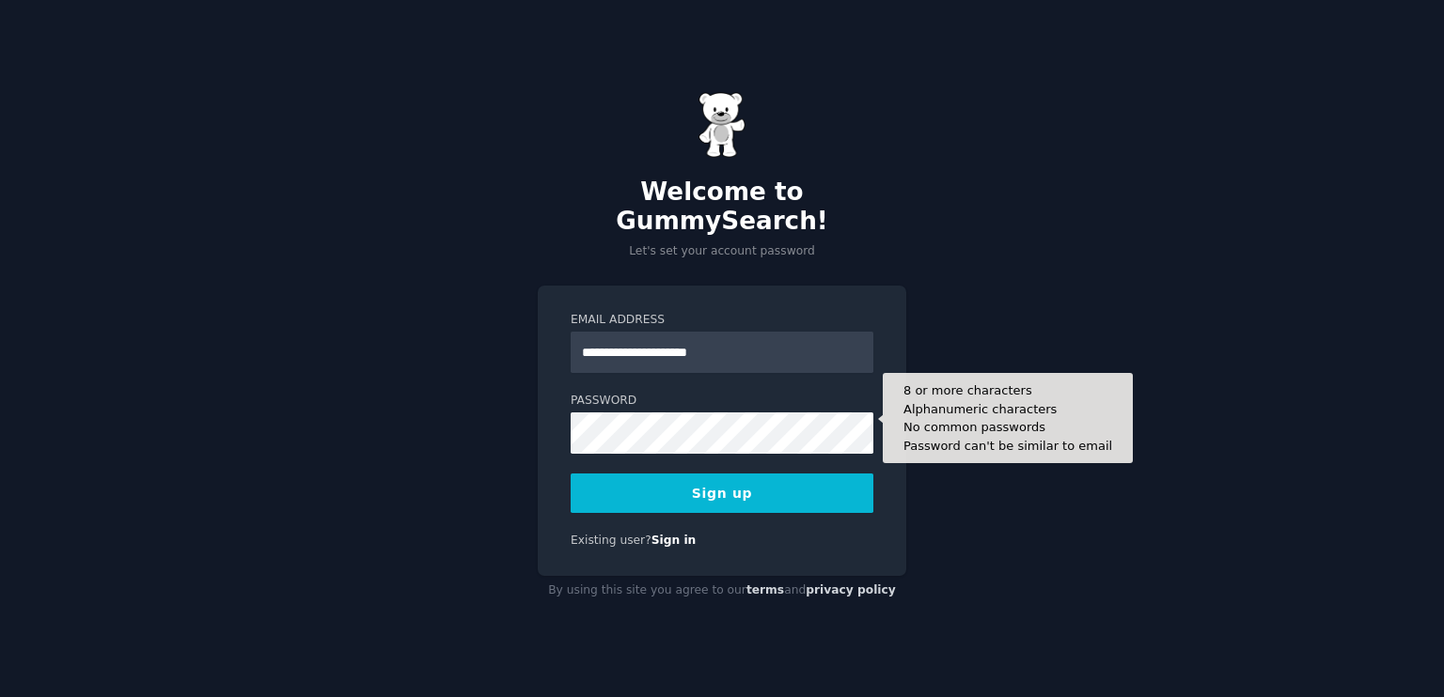
type input "**********"
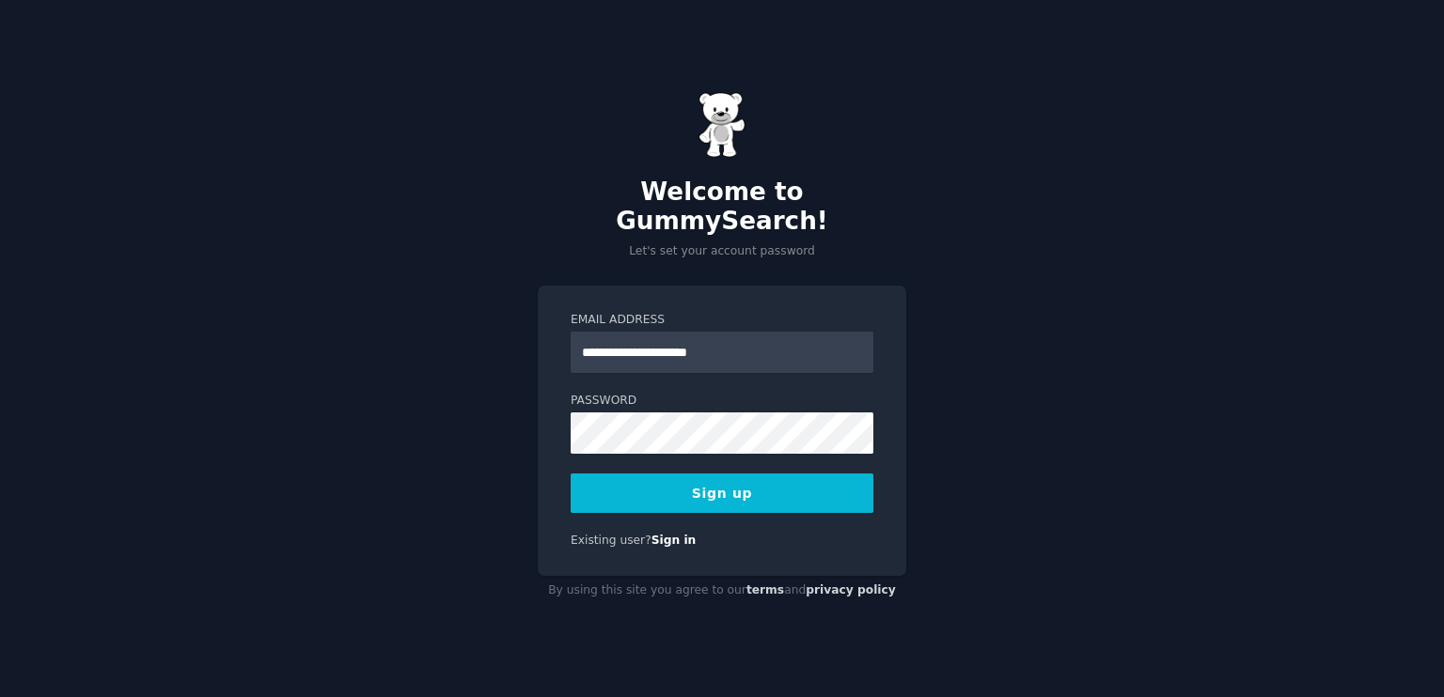
click at [714, 479] on button "Sign up" at bounding box center [721, 493] width 303 height 39
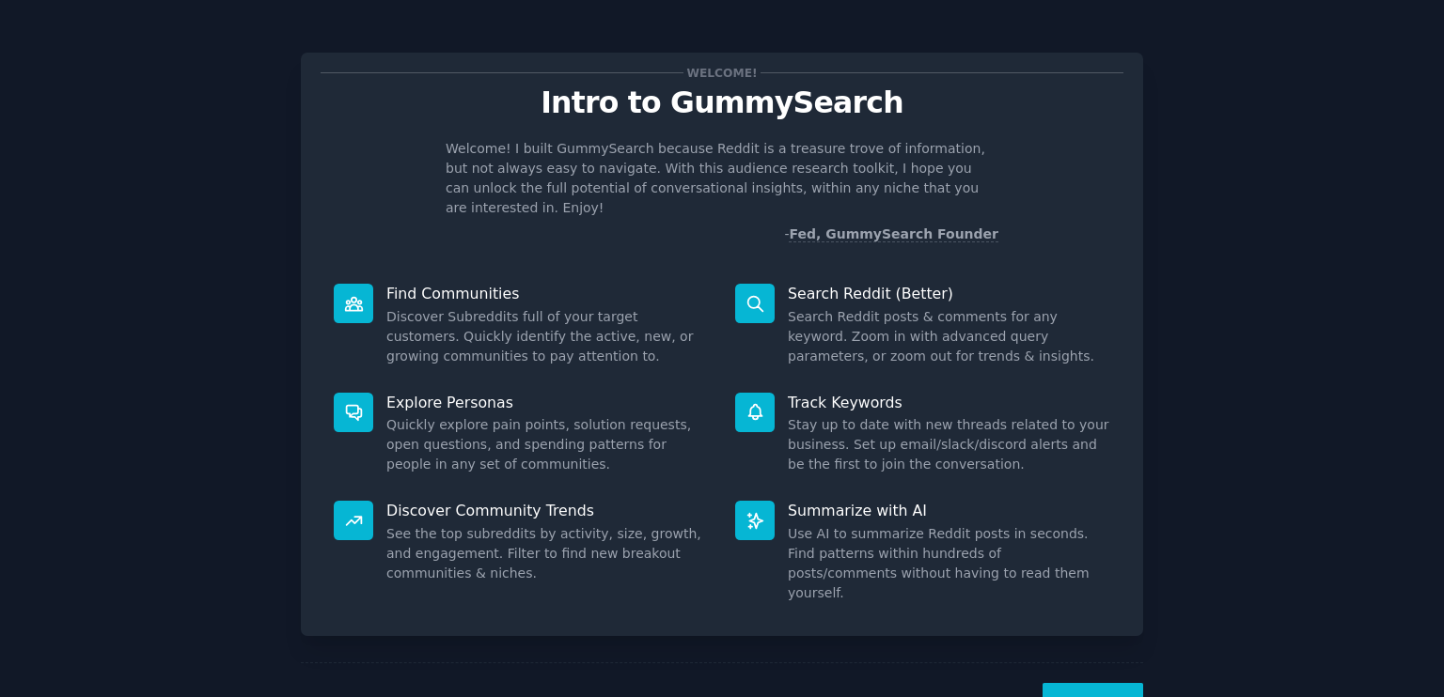
scroll to position [38, 0]
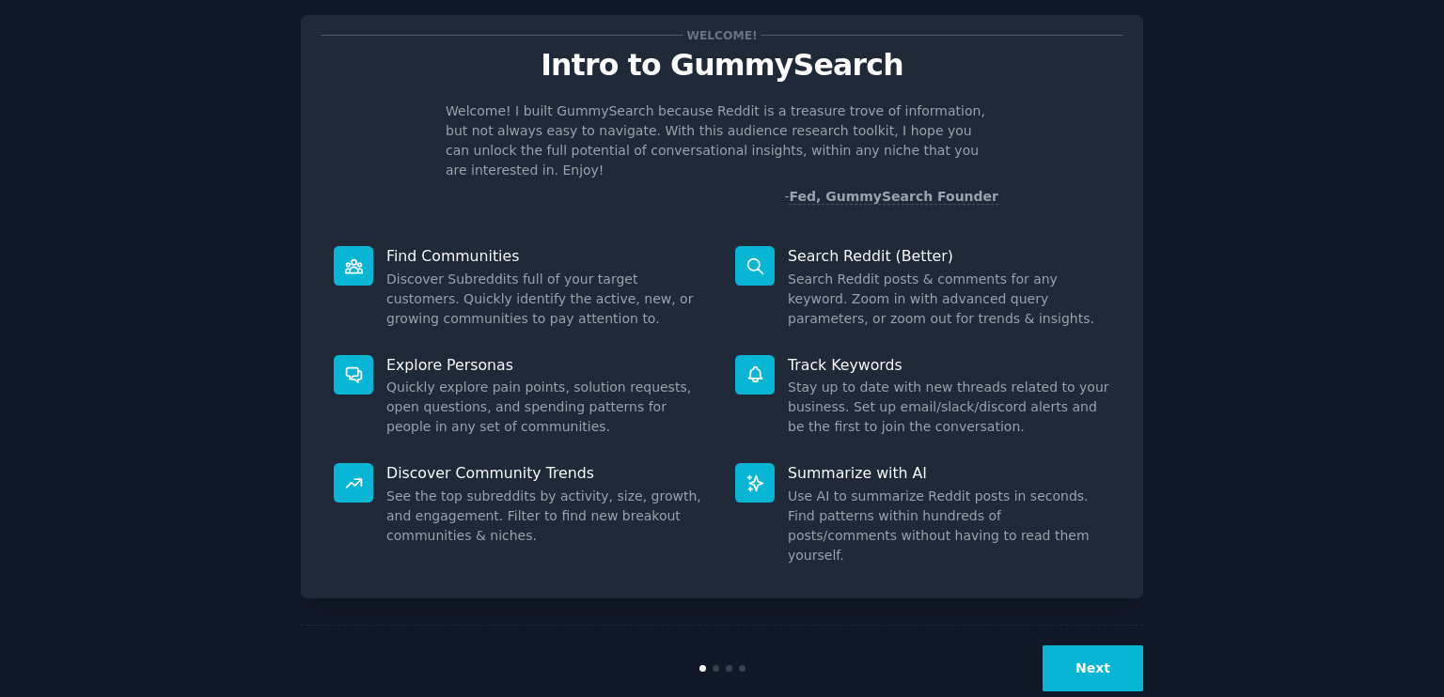
click at [1094, 646] on button "Next" at bounding box center [1092, 669] width 101 height 46
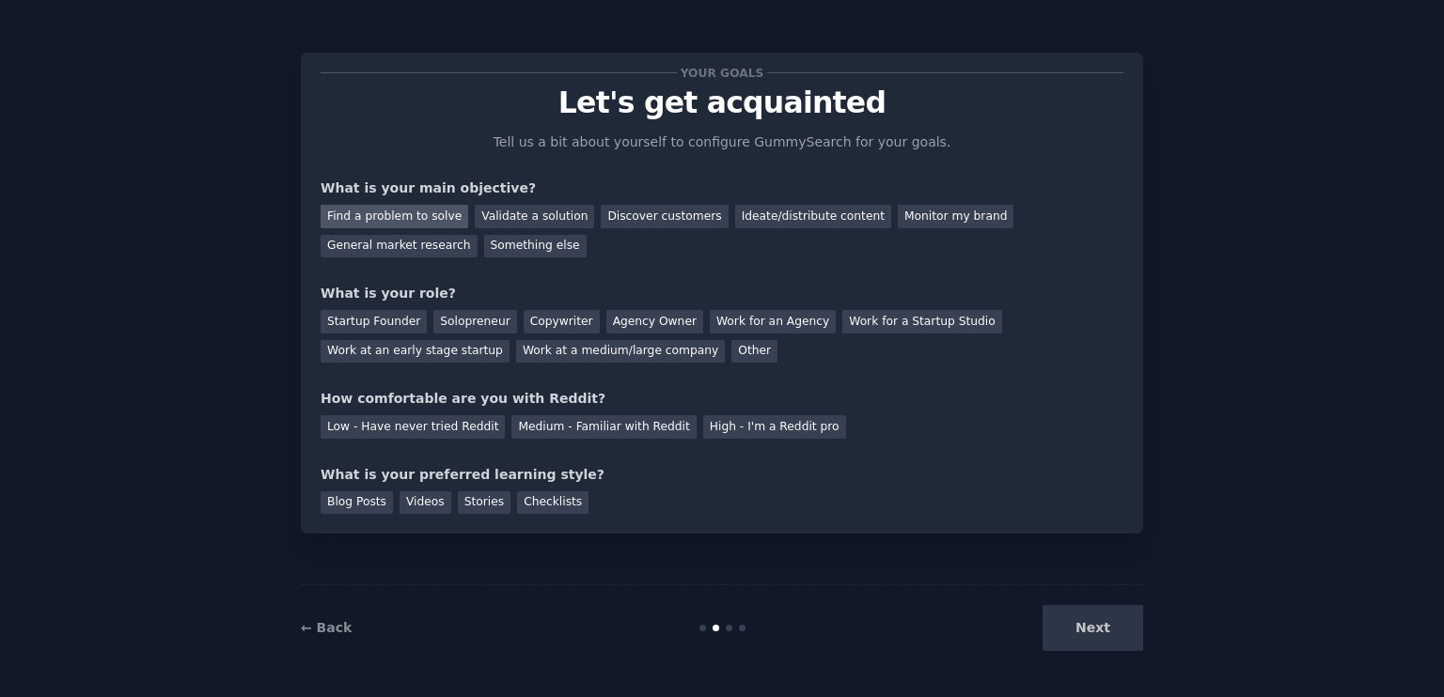
click at [385, 218] on div "Find a problem to solve" at bounding box center [394, 216] width 148 height 23
click at [648, 215] on div "Discover customers" at bounding box center [664, 216] width 127 height 23
click at [451, 326] on div "Solopreneur" at bounding box center [474, 321] width 83 height 23
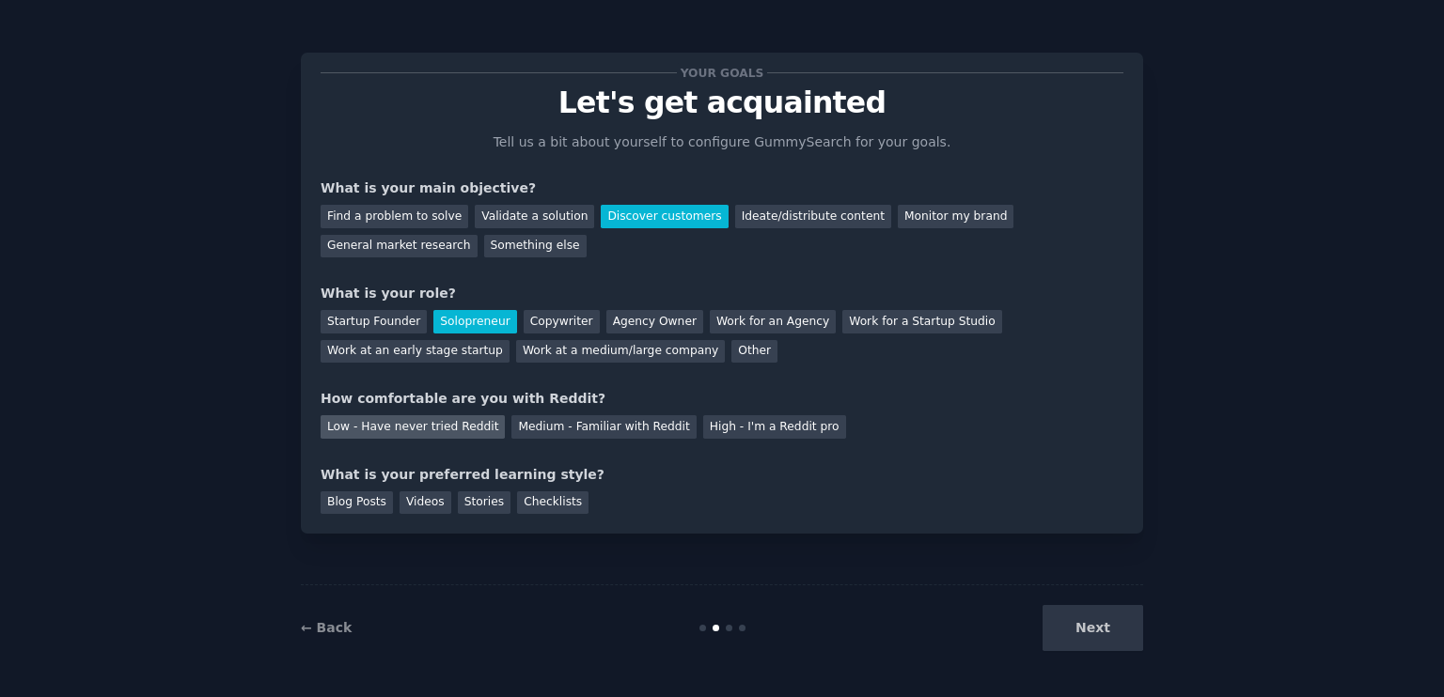
click at [426, 426] on div "Low - Have never tried Reddit" at bounding box center [412, 426] width 184 height 23
click at [531, 504] on div "Checklists" at bounding box center [552, 503] width 71 height 23
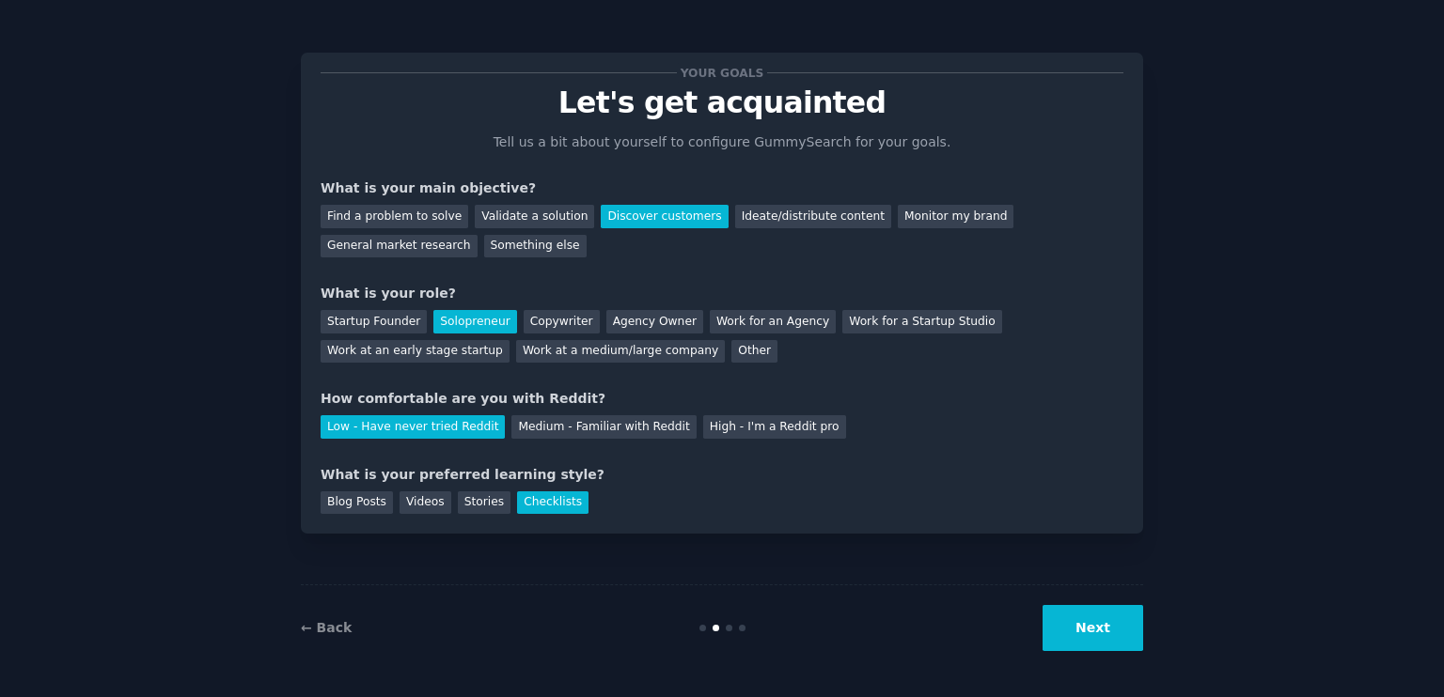
click at [1094, 633] on button "Next" at bounding box center [1092, 628] width 101 height 46
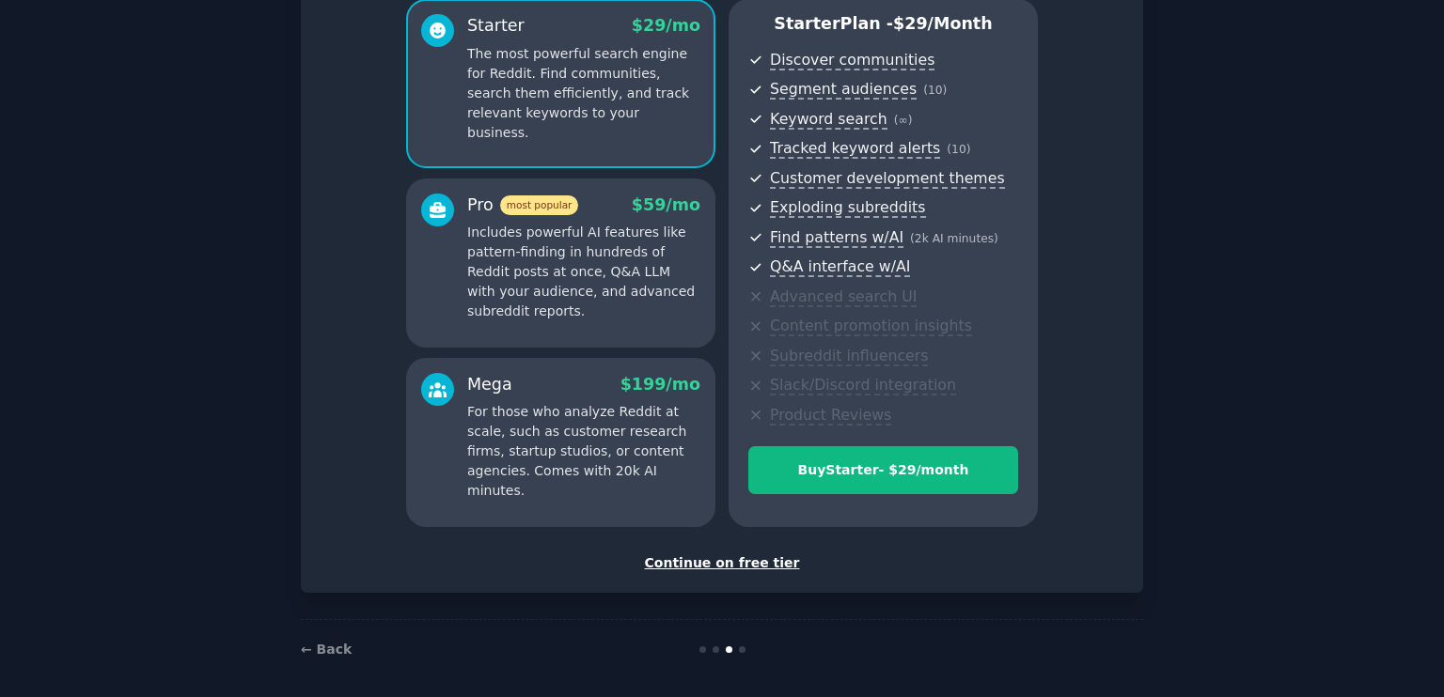
scroll to position [177, 0]
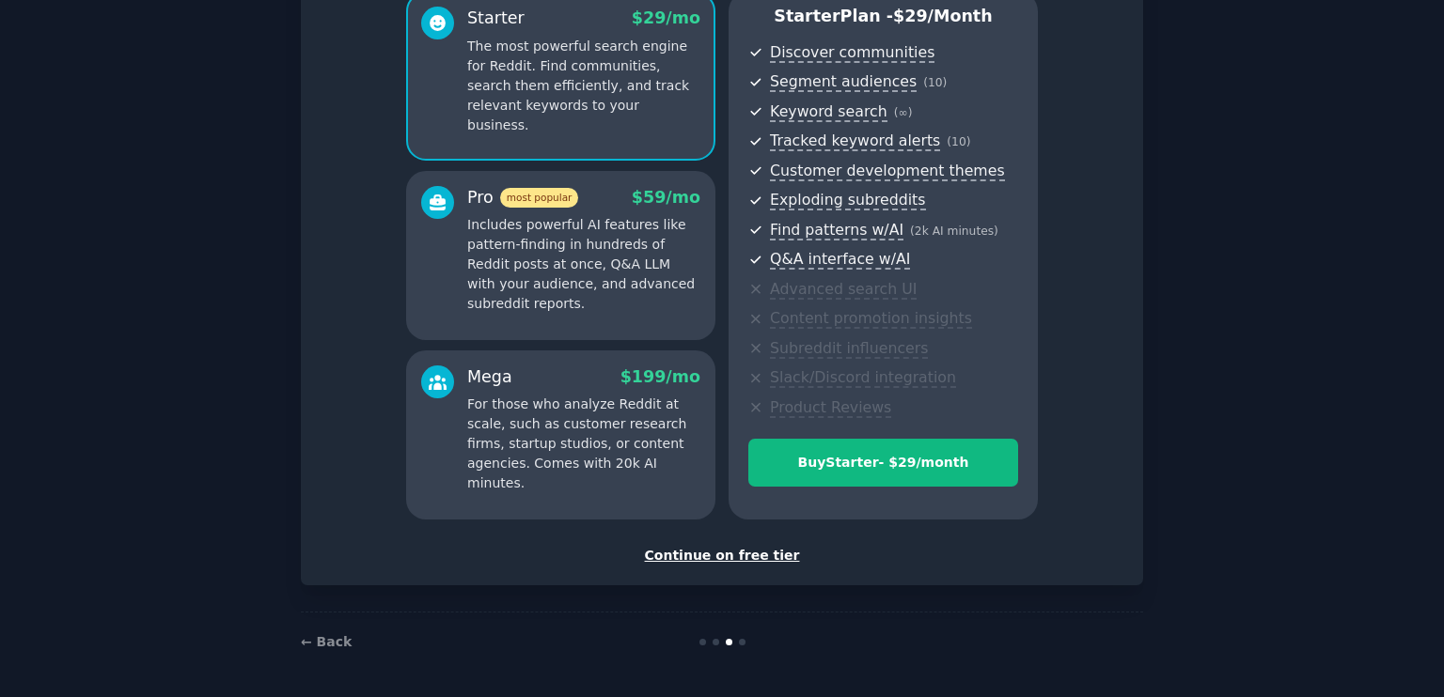
click at [722, 555] on div "Continue on free tier" at bounding box center [721, 556] width 803 height 20
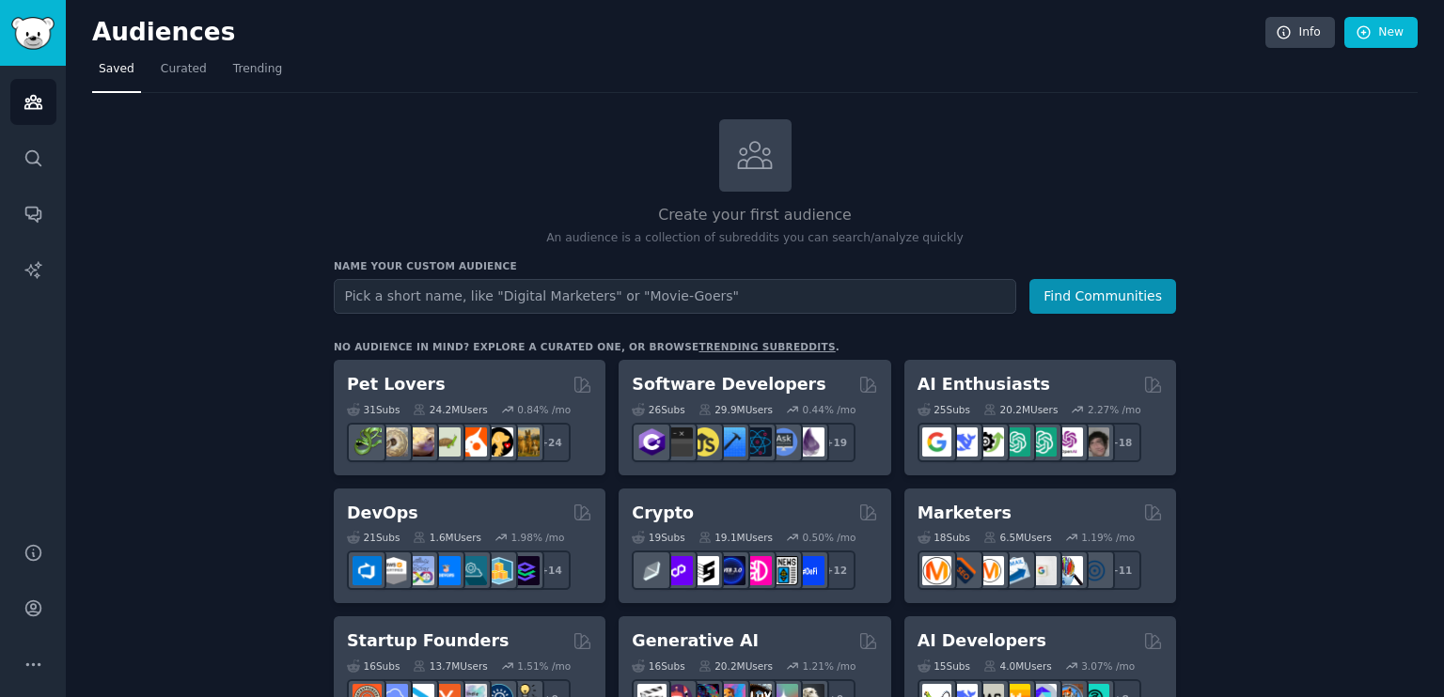
scroll to position [125, 0]
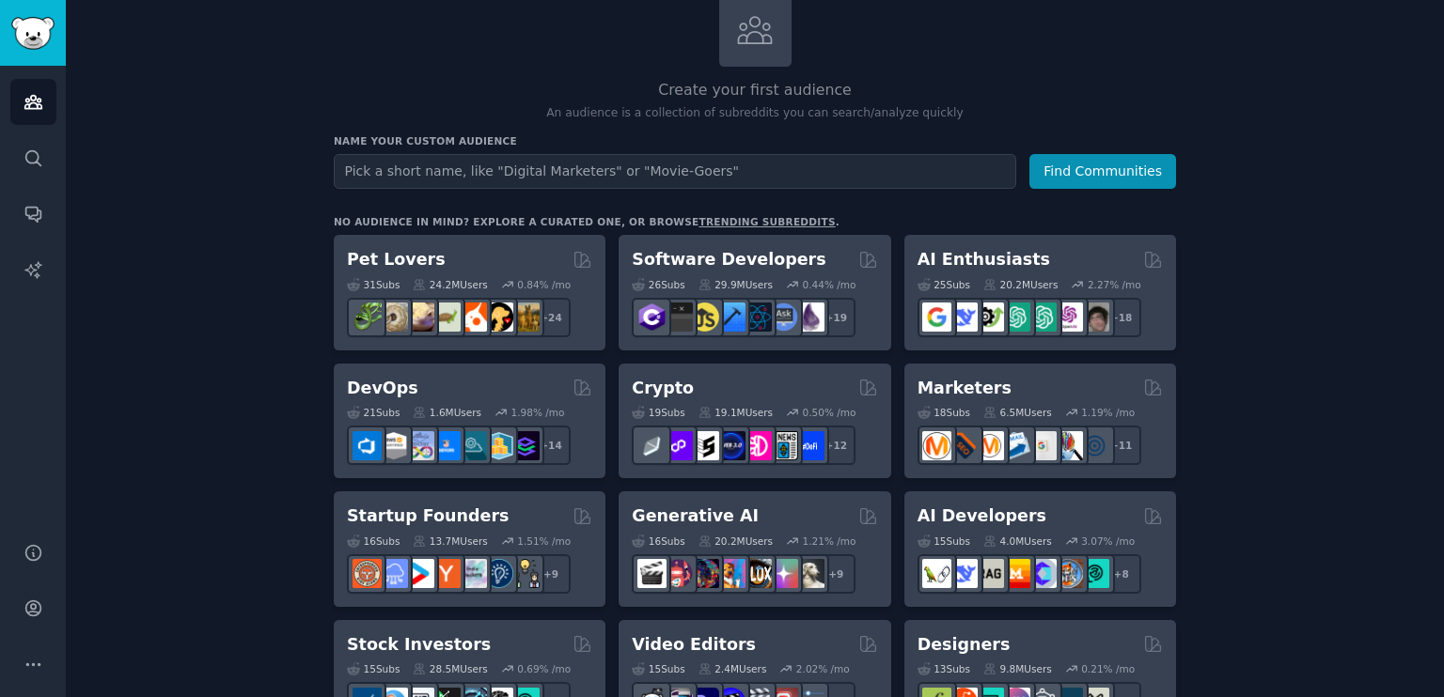
click at [424, 168] on input "text" at bounding box center [675, 171] width 682 height 35
type input "chatbots"
click at [1089, 172] on button "Find Communities" at bounding box center [1102, 171] width 147 height 35
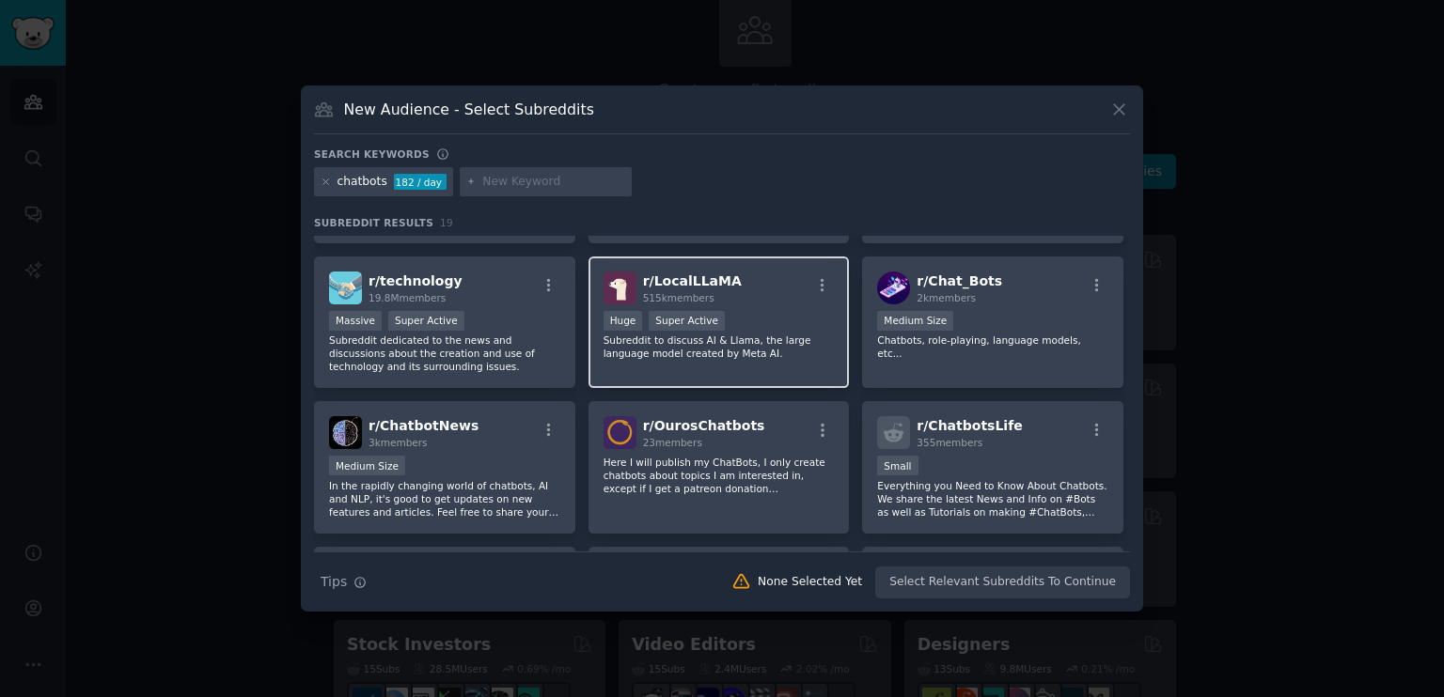
scroll to position [327, 0]
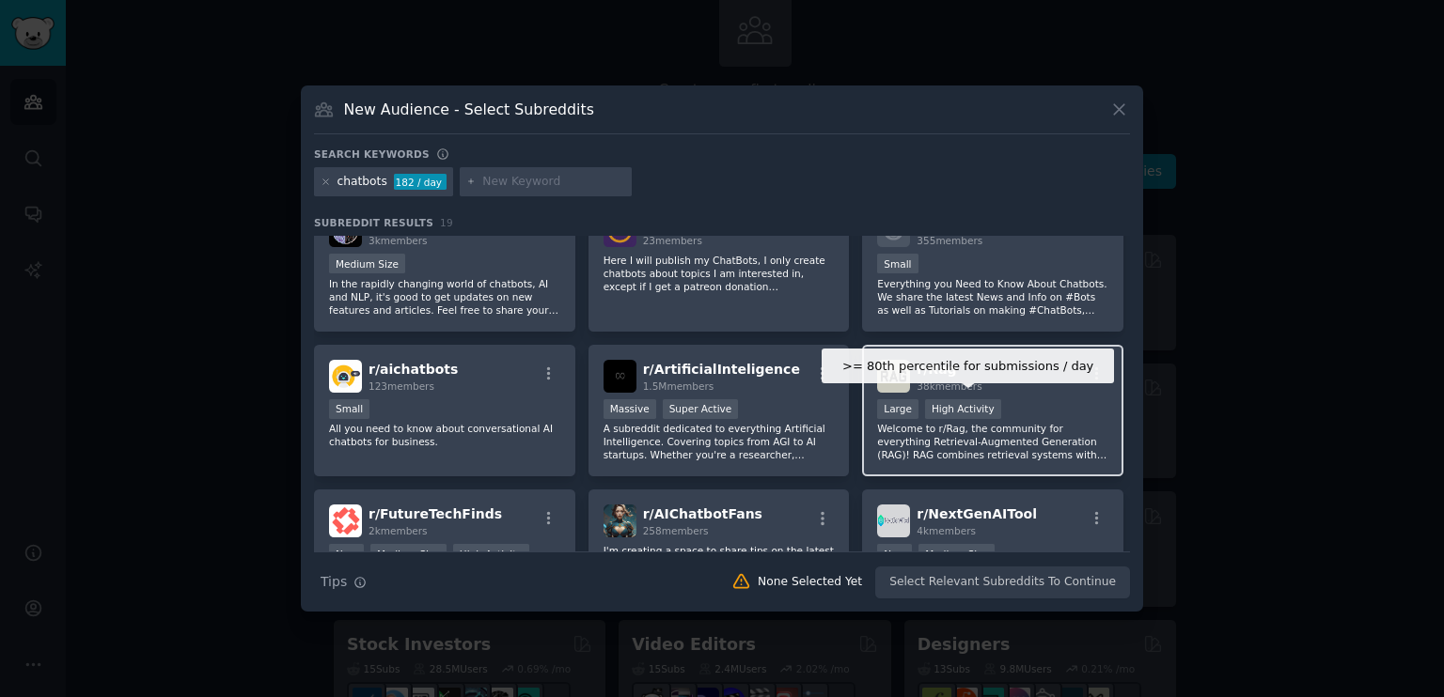
click at [940, 414] on div "High Activity" at bounding box center [963, 409] width 76 height 20
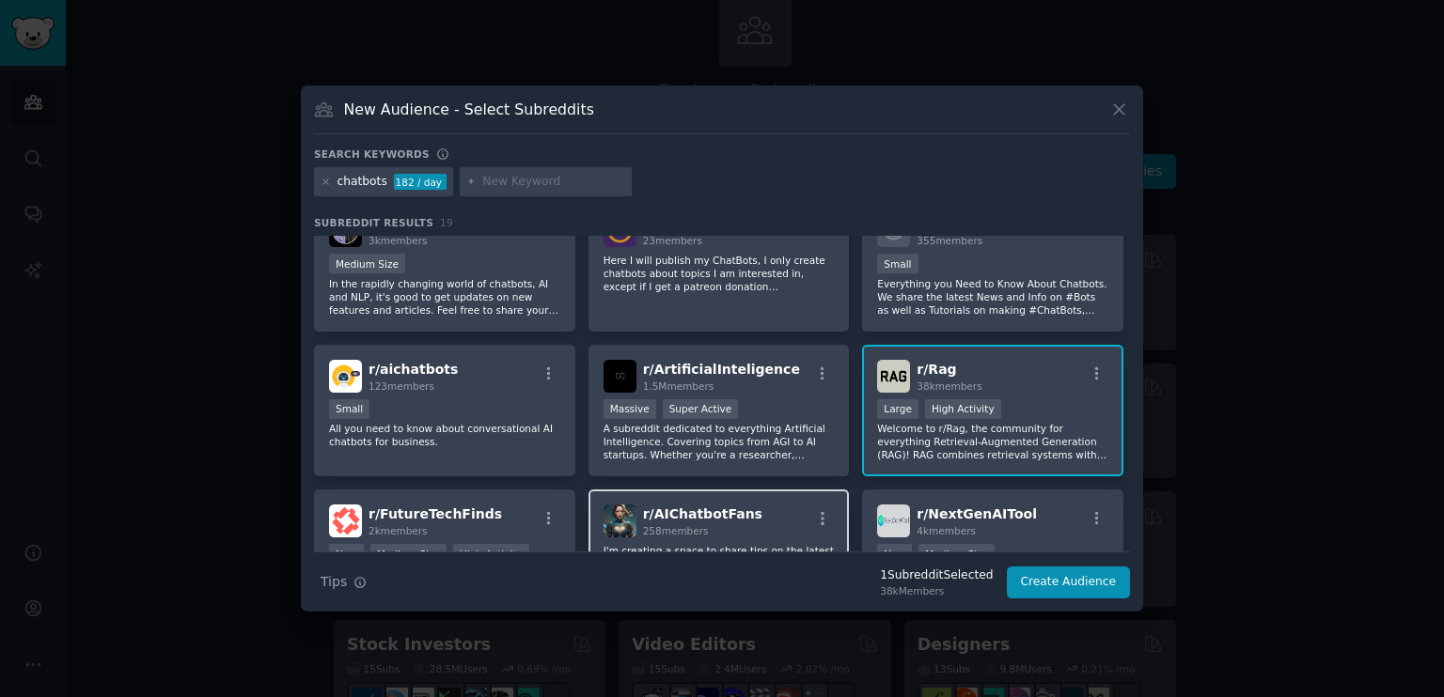
click at [733, 528] on div "258 members" at bounding box center [702, 530] width 119 height 13
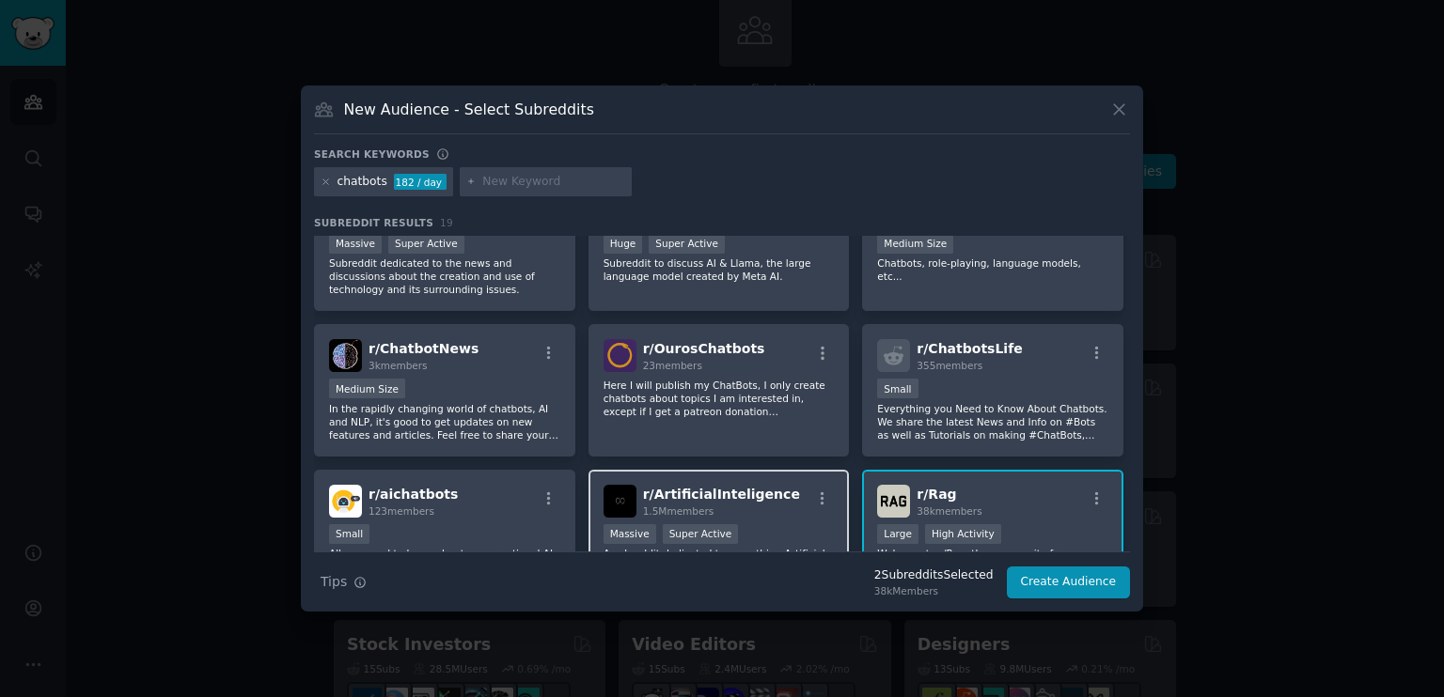
scroll to position [0, 0]
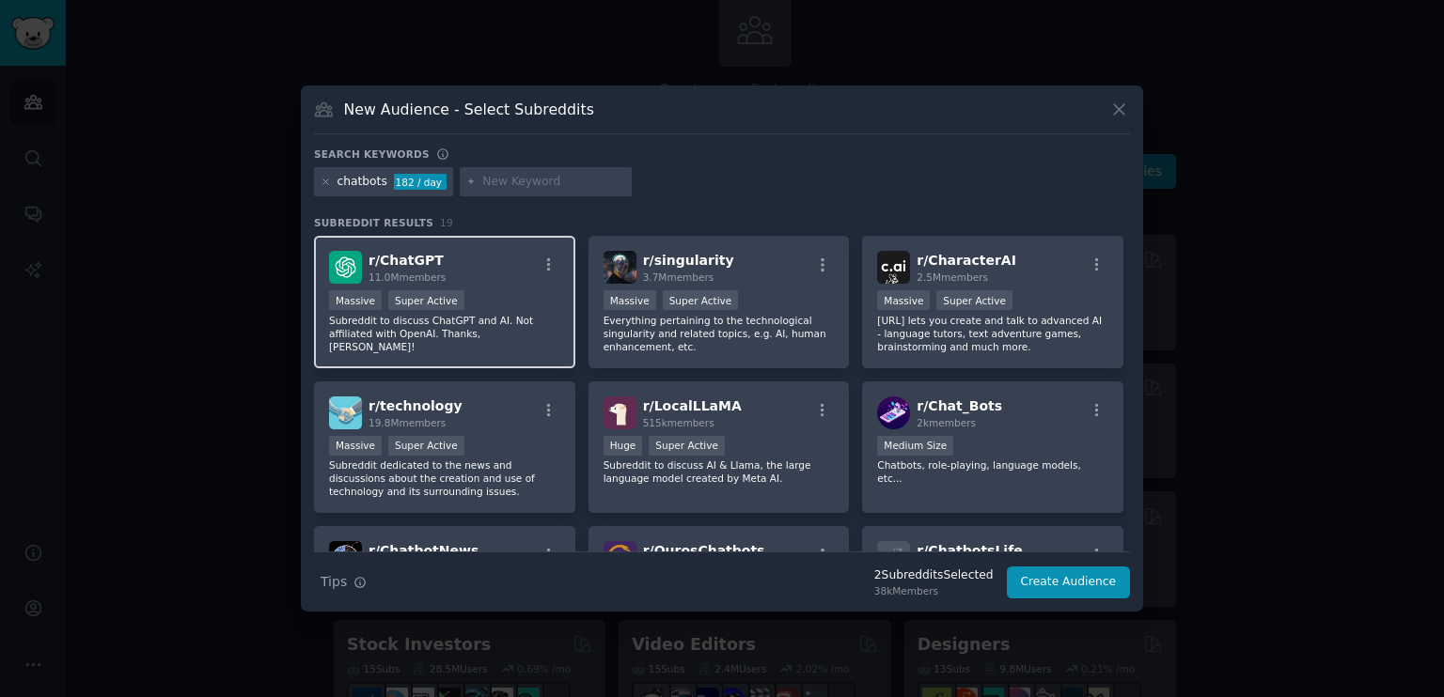
click at [465, 327] on p "Subreddit to discuss ChatGPT and AI. Not affiliated with OpenAI. Thanks, [PERSO…" at bounding box center [444, 333] width 231 height 39
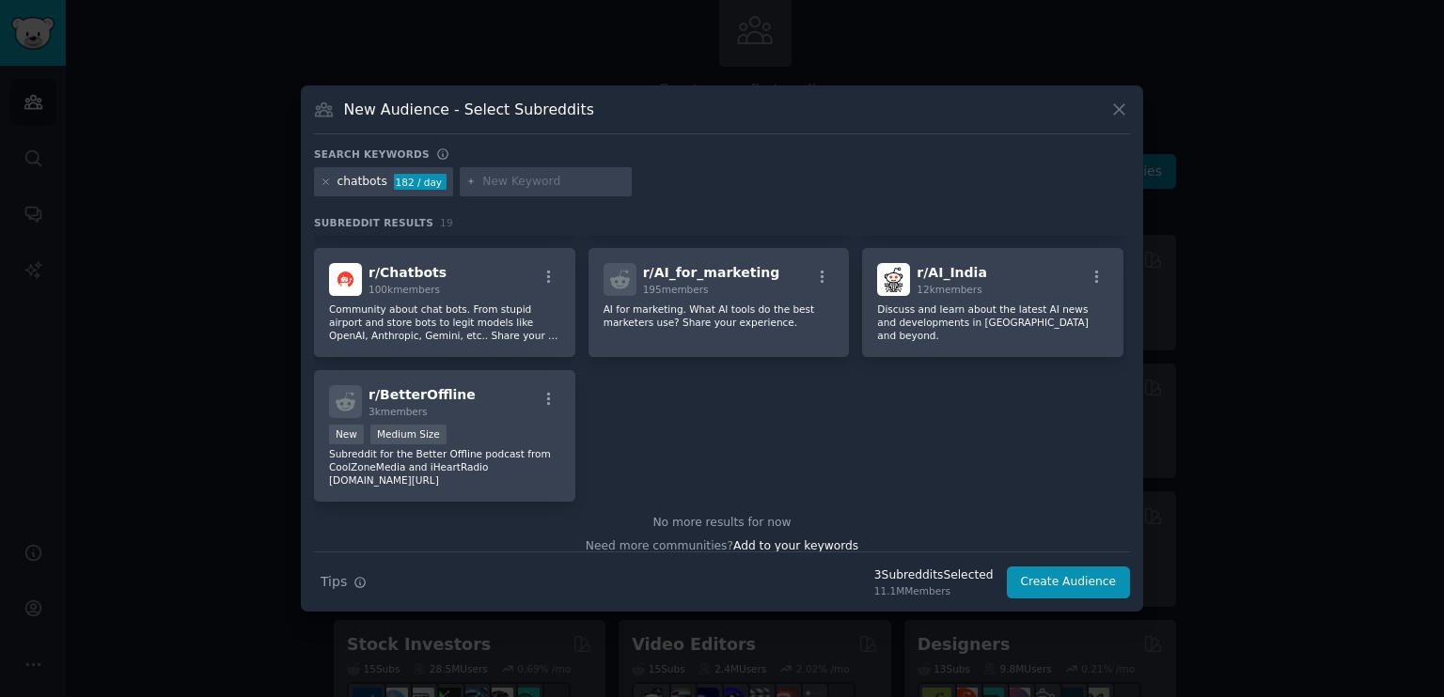
scroll to position [725, 0]
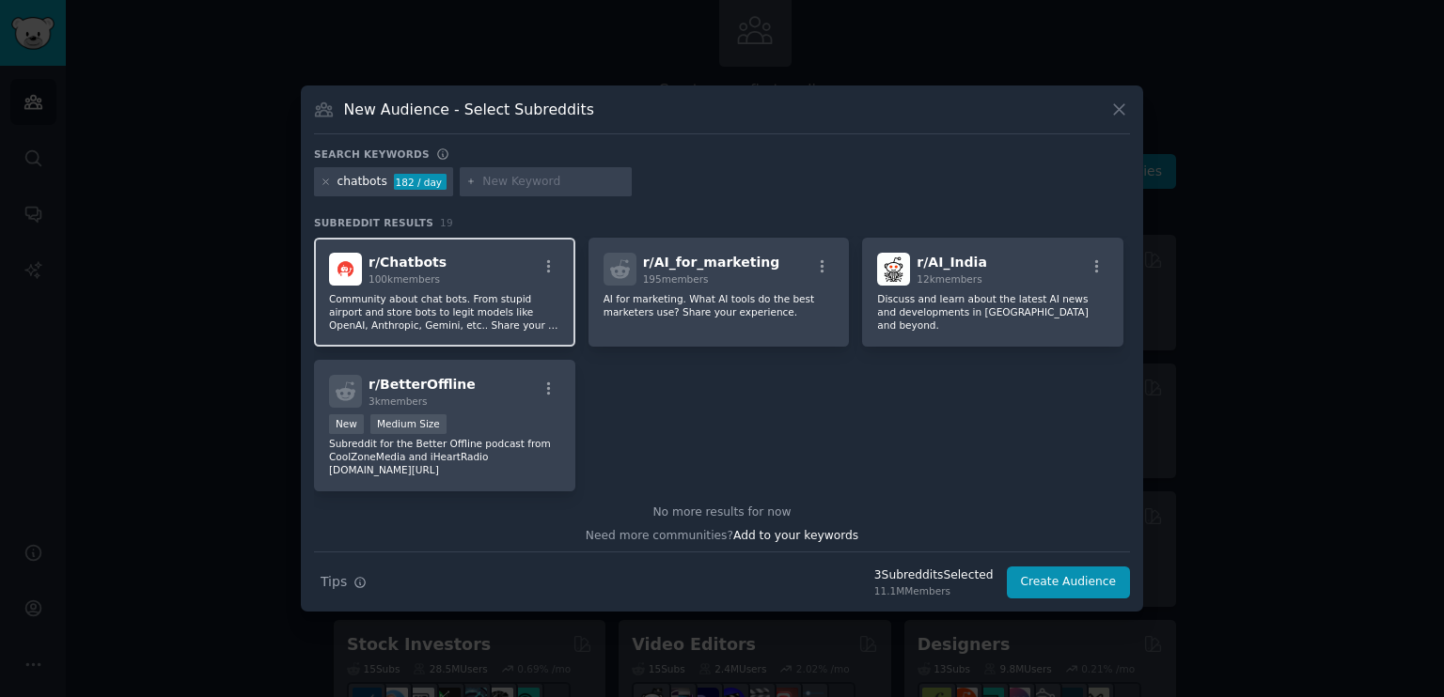
click at [458, 292] on p "Community about chat bots. From stupid airport and store bots to legit models l…" at bounding box center [444, 311] width 231 height 39
click at [457, 292] on p "Community about chat bots. From stupid airport and store bots to legit models l…" at bounding box center [444, 311] width 231 height 39
click at [1079, 587] on button "Create Audience" at bounding box center [1069, 583] width 124 height 32
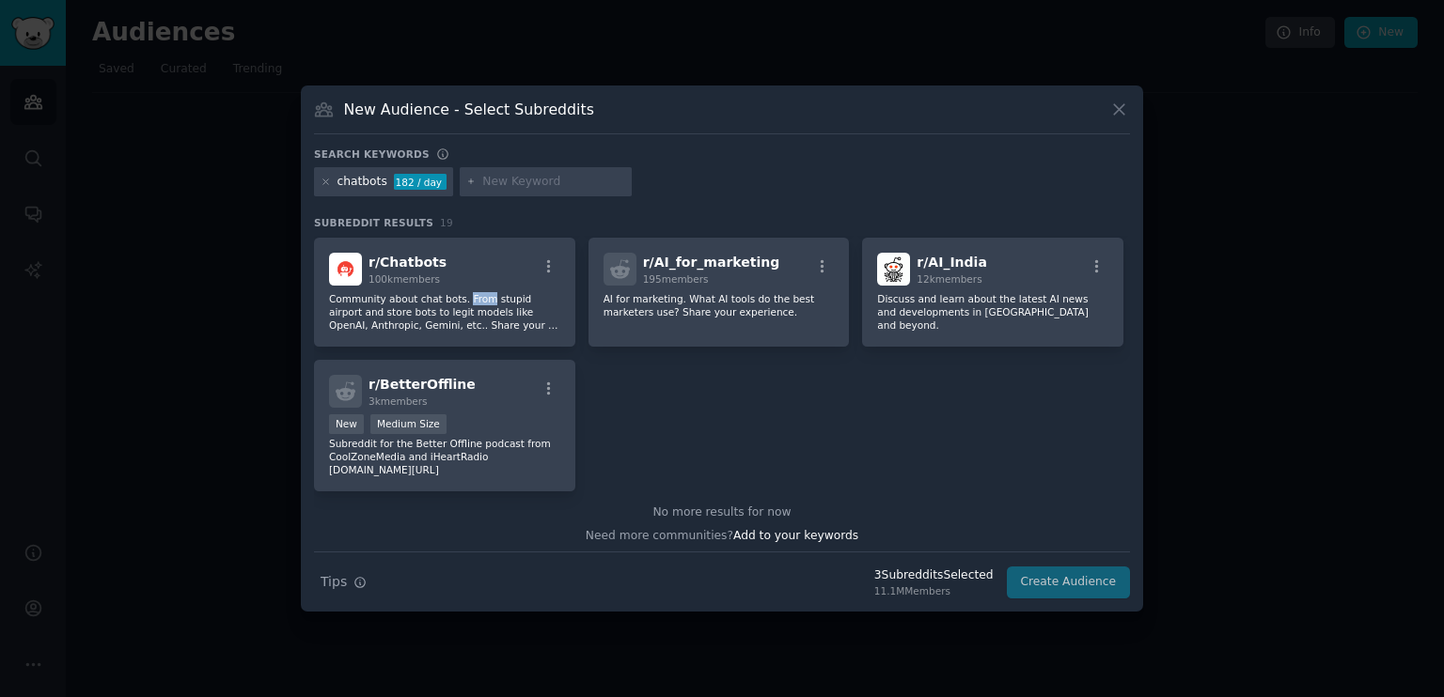
scroll to position [0, 0]
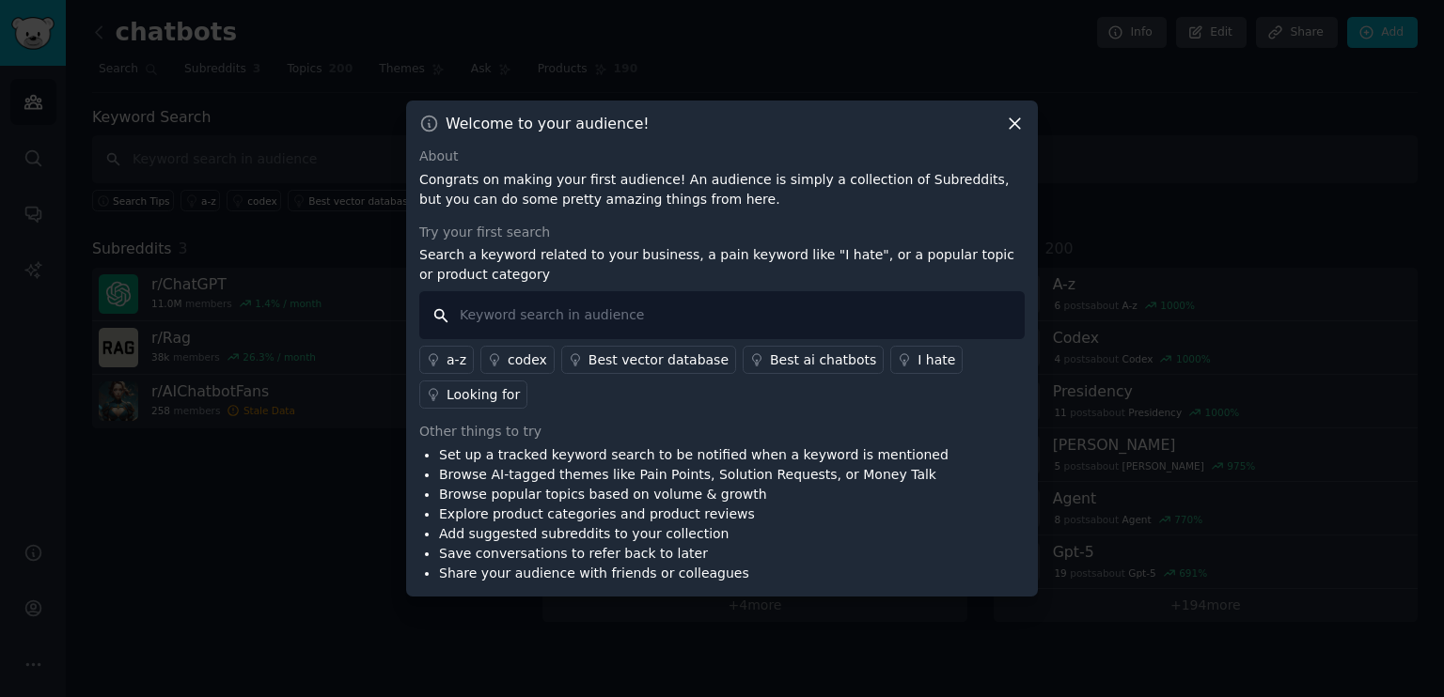
click at [605, 327] on input "text" at bounding box center [721, 315] width 605 height 48
click at [489, 313] on input "text" at bounding box center [721, 315] width 605 height 48
type input "website repetitave questions"
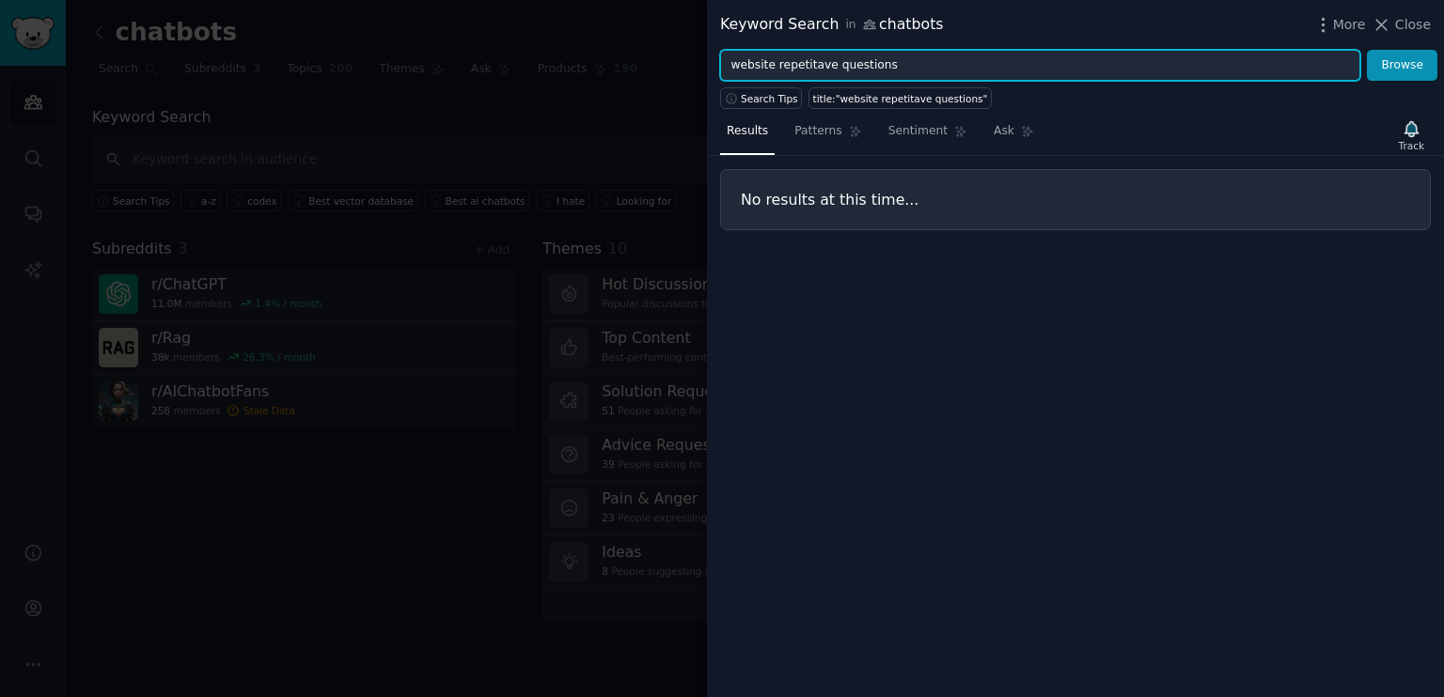
click at [800, 67] on input "website repetitave questions" at bounding box center [1040, 66] width 640 height 32
type input "website repetitive questions"
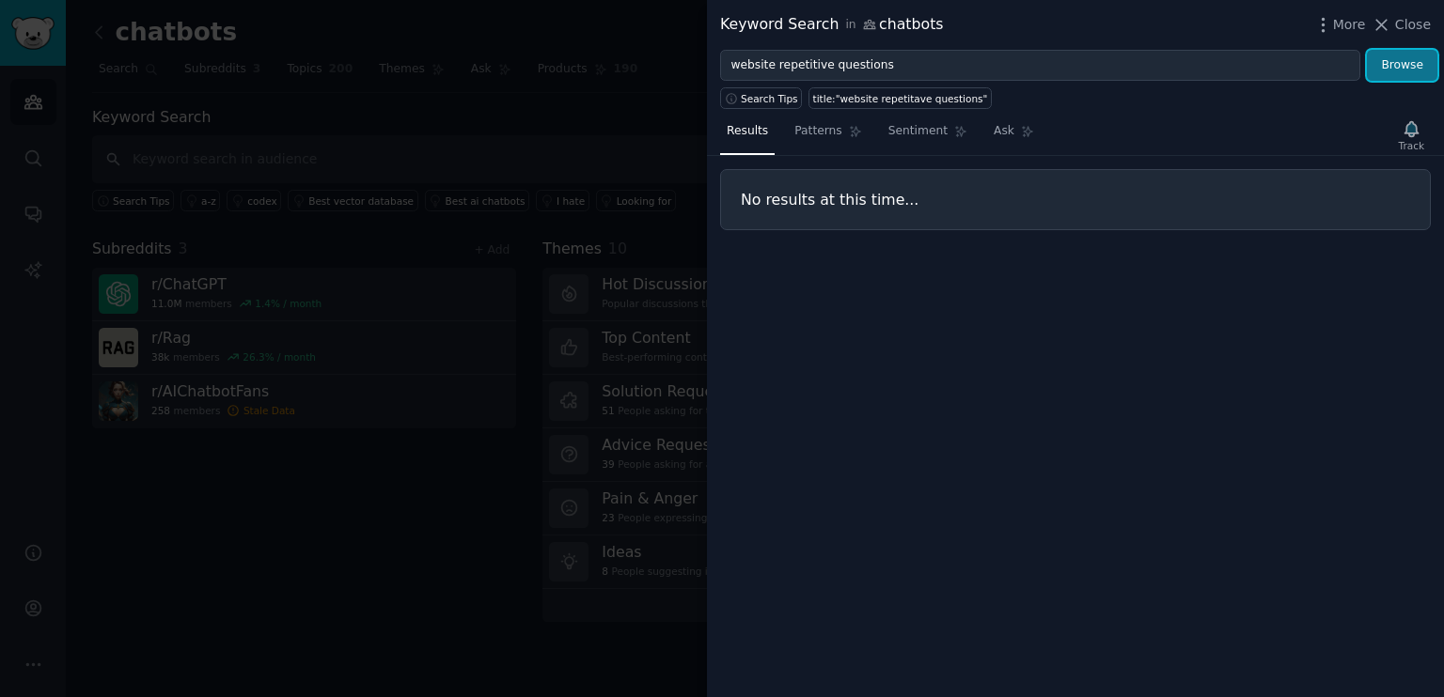
click at [1413, 62] on button "Browse" at bounding box center [1402, 66] width 70 height 32
click at [1402, 23] on span "Close" at bounding box center [1413, 25] width 36 height 20
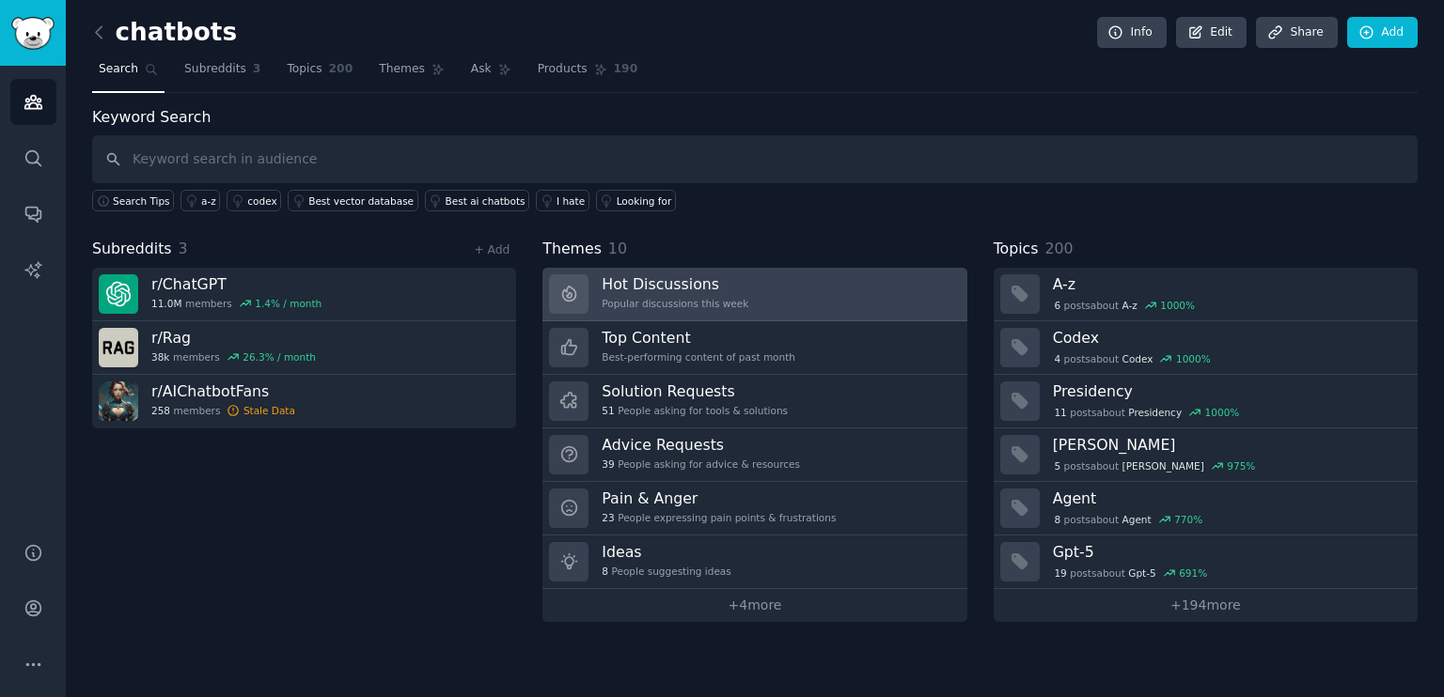
click at [639, 297] on div "Popular discussions this week" at bounding box center [674, 303] width 147 height 13
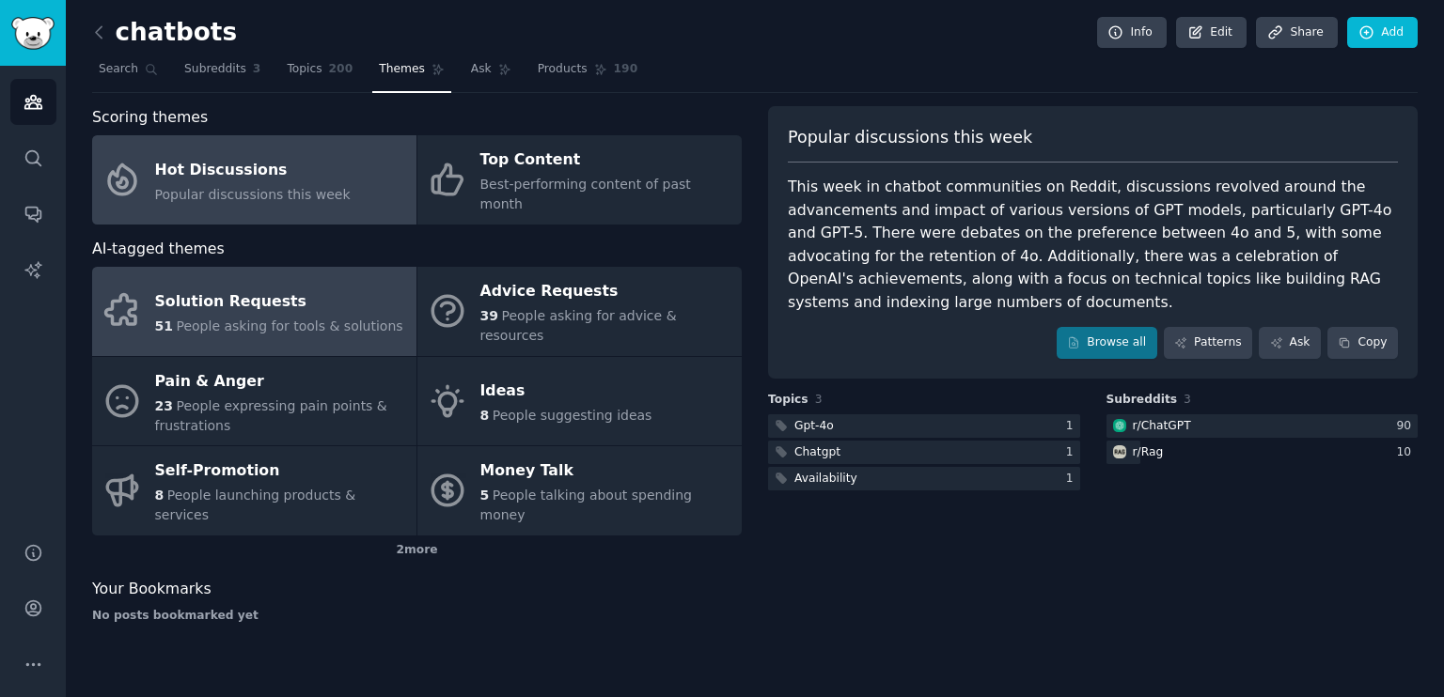
click at [211, 317] on div "51 People asking for tools & solutions" at bounding box center [279, 327] width 248 height 20
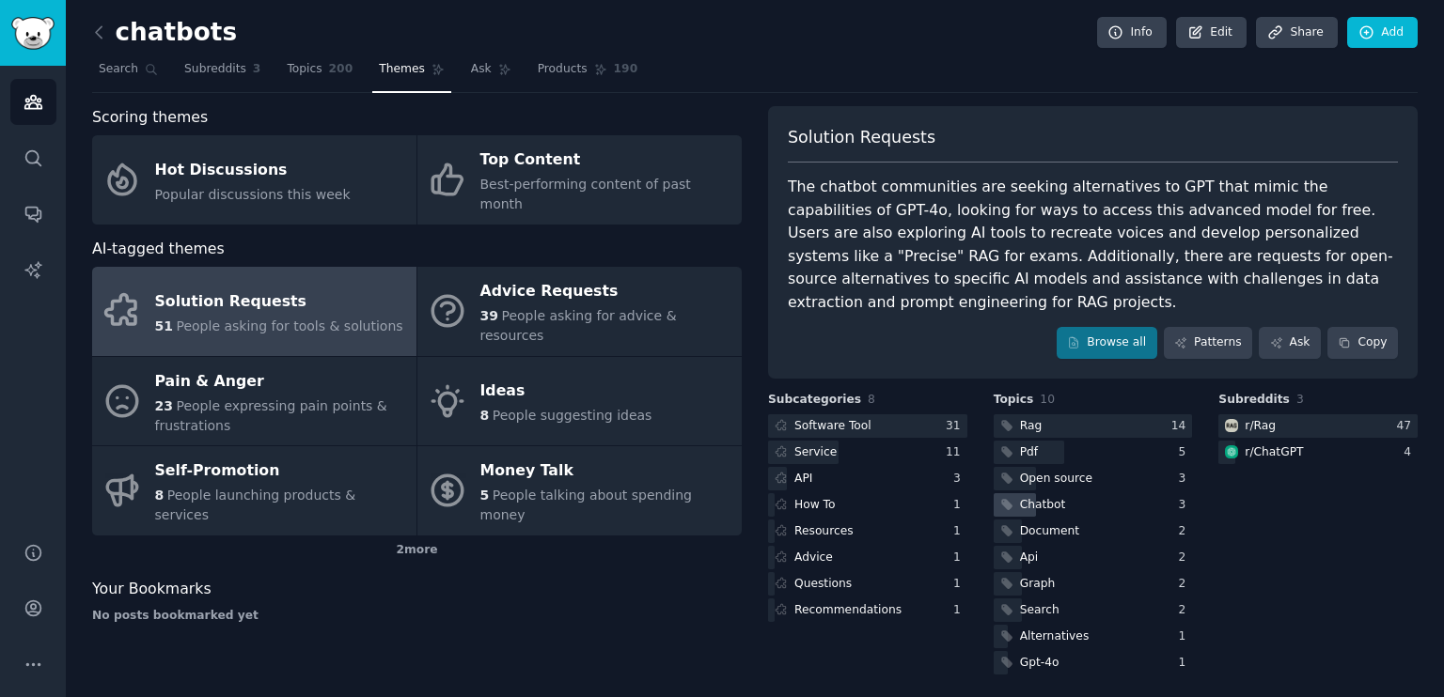
click at [1051, 497] on div "Chatbot" at bounding box center [1043, 505] width 46 height 17
